Goal: Unclear: Browse casually

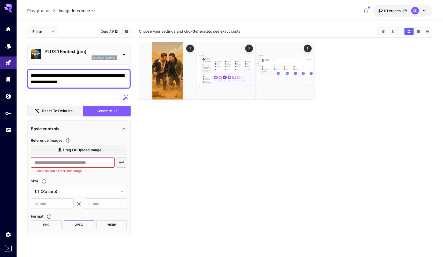
scroll to position [25, 0]
